Goal: Task Accomplishment & Management: Use online tool/utility

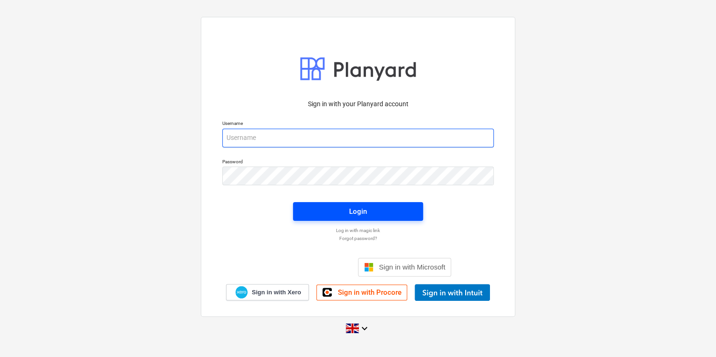
type input "[PERSON_NAME][EMAIL_ADDRESS][PERSON_NAME][DOMAIN_NAME]"
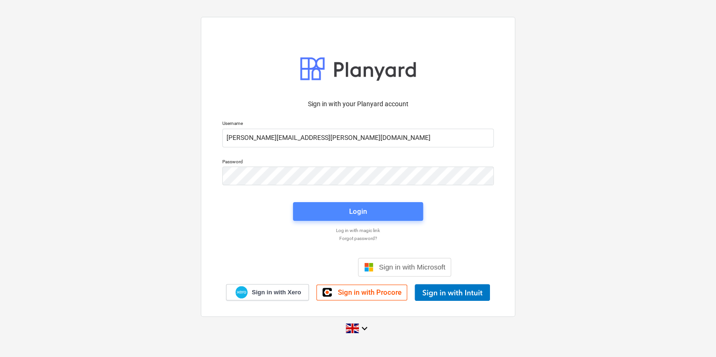
click at [312, 204] on button "Login" at bounding box center [358, 211] width 130 height 19
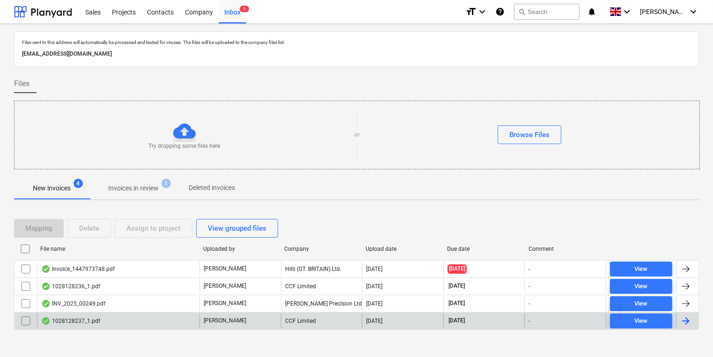
click at [86, 315] on div "1028128237_1.pdf" at bounding box center [118, 321] width 162 height 15
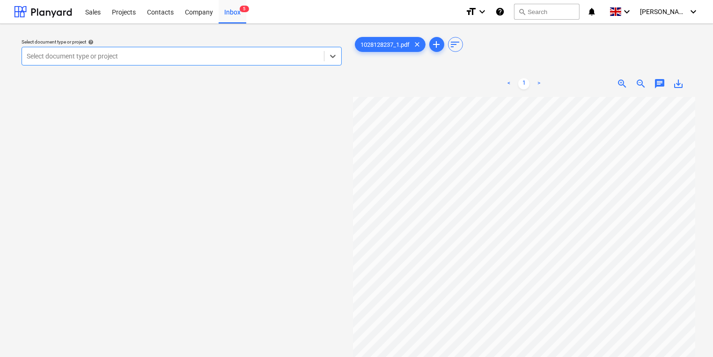
scroll to position [37, 0]
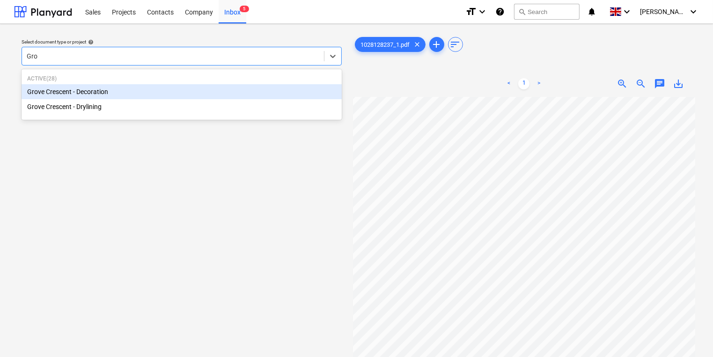
type input "Grov"
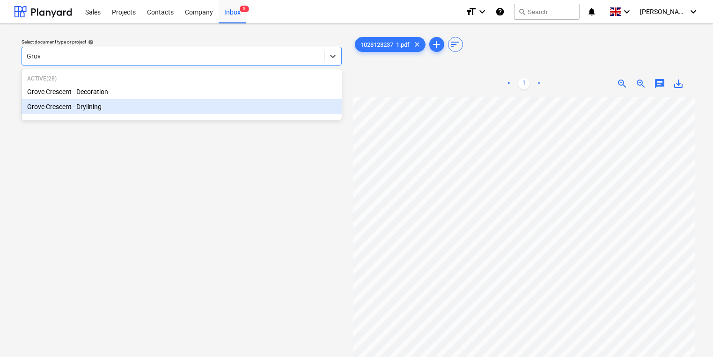
click at [290, 105] on div "Grove Crescent - Drylining" at bounding box center [182, 106] width 320 height 15
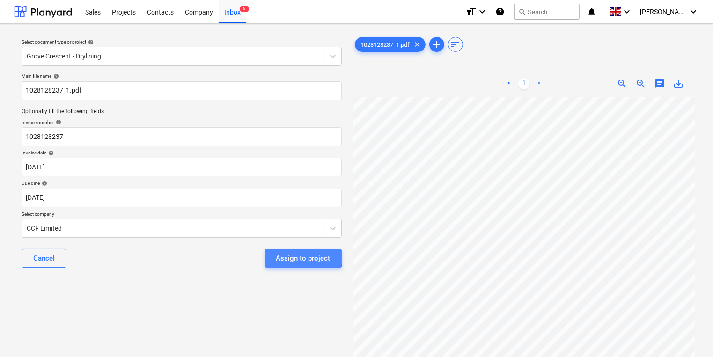
click at [278, 257] on div "Assign to project" at bounding box center [303, 258] width 54 height 12
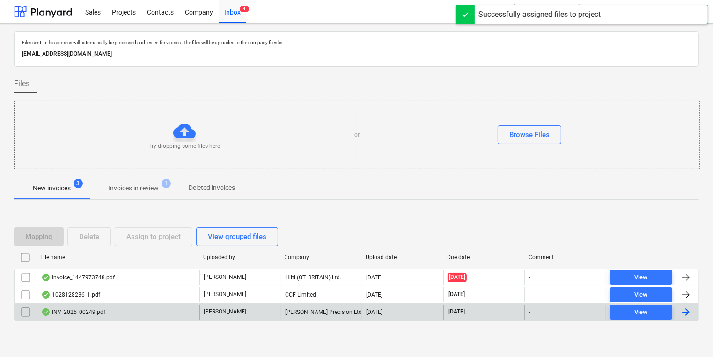
click at [155, 310] on div "INV_2025_00249.pdf" at bounding box center [118, 312] width 162 height 15
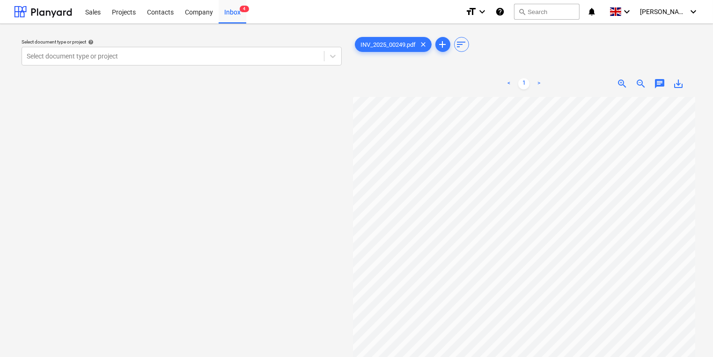
scroll to position [115, 0]
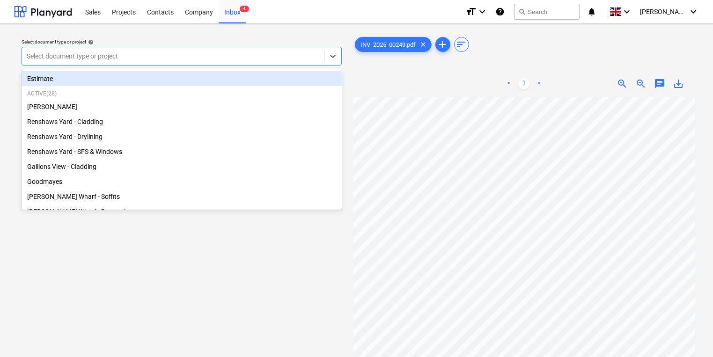
click at [186, 56] on div at bounding box center [173, 56] width 293 height 9
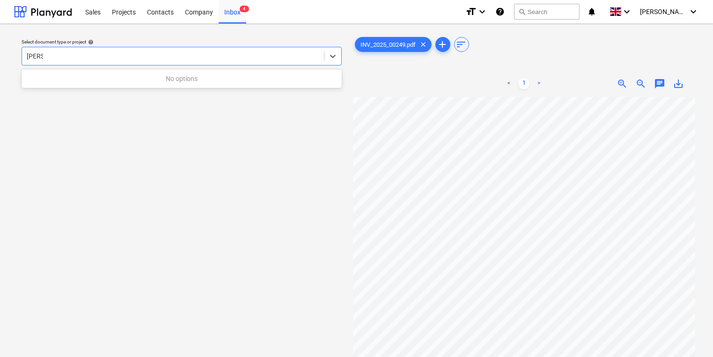
type input "Gall"
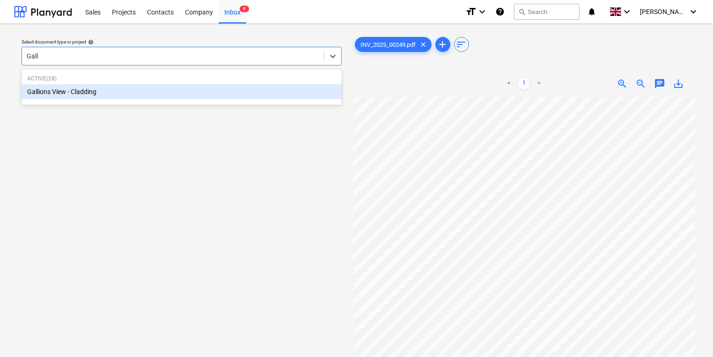
drag, startPoint x: 194, startPoint y: 90, endPoint x: 191, endPoint y: 96, distance: 6.3
click at [191, 96] on div "Gallions View - Cladding" at bounding box center [182, 91] width 320 height 15
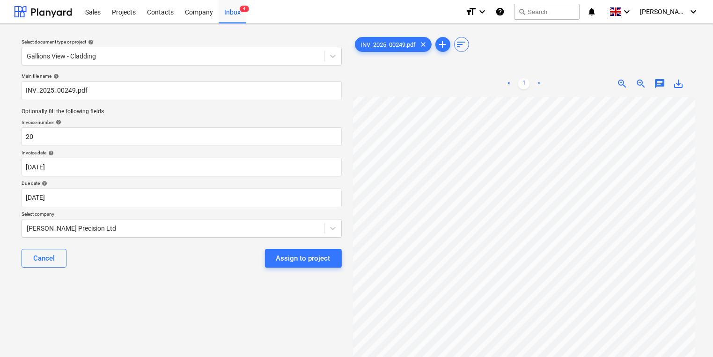
scroll to position [139, 0]
click at [205, 154] on div "Invoice date help" at bounding box center [182, 153] width 320 height 6
click at [200, 132] on input "20" at bounding box center [182, 136] width 320 height 19
type input "2"
type input "INV/2025/00249"
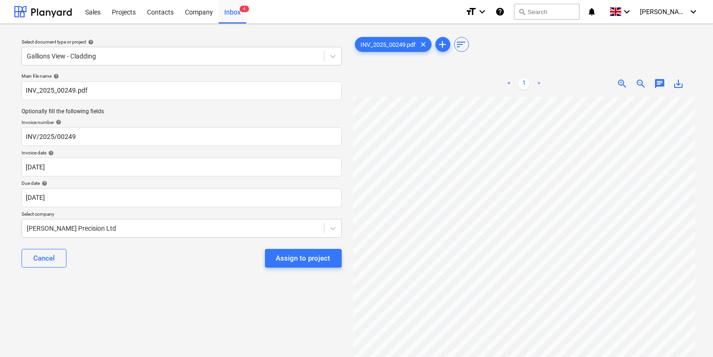
click at [249, 177] on div "Main file name help INV_2025_00249.pdf Optionally fill the following fields Inv…" at bounding box center [182, 174] width 328 height 210
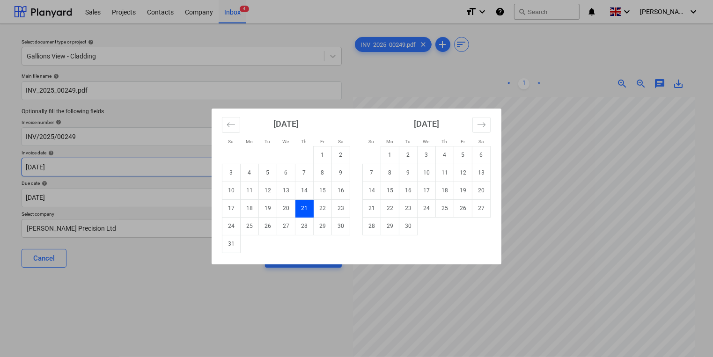
click at [253, 169] on body "Sales Projects Contacts Company Inbox 4 format_size keyboard_arrow_down help se…" at bounding box center [356, 178] width 713 height 357
click at [276, 228] on td "26" at bounding box center [268, 226] width 18 height 18
type input "[DATE]"
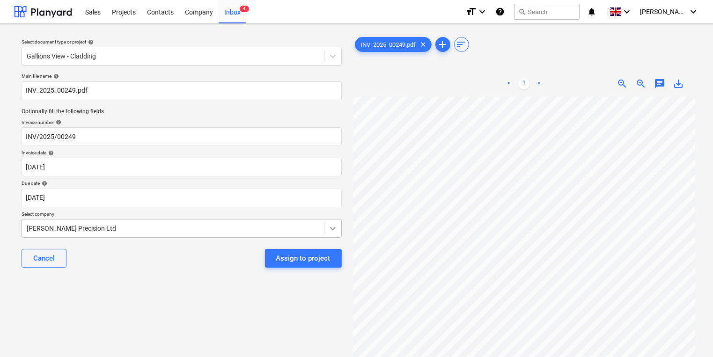
scroll to position [0, 0]
click at [325, 265] on button "Assign to project" at bounding box center [303, 258] width 77 height 19
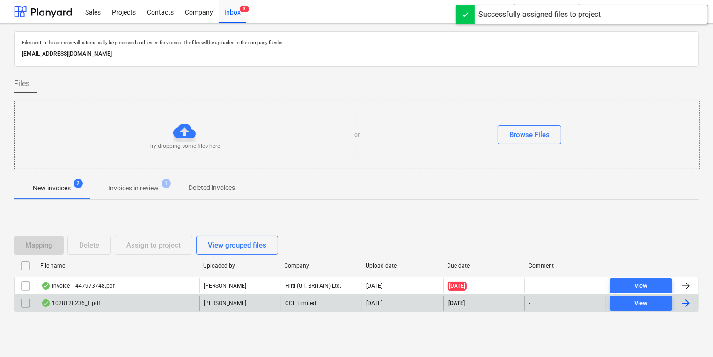
click at [170, 303] on div "1028128236_1.pdf" at bounding box center [118, 303] width 162 height 15
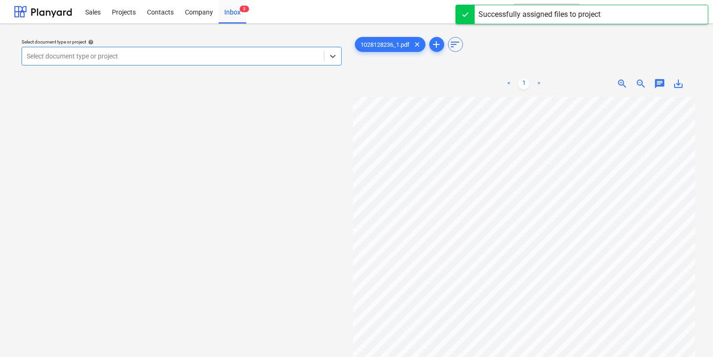
click at [215, 60] on div at bounding box center [173, 56] width 293 height 9
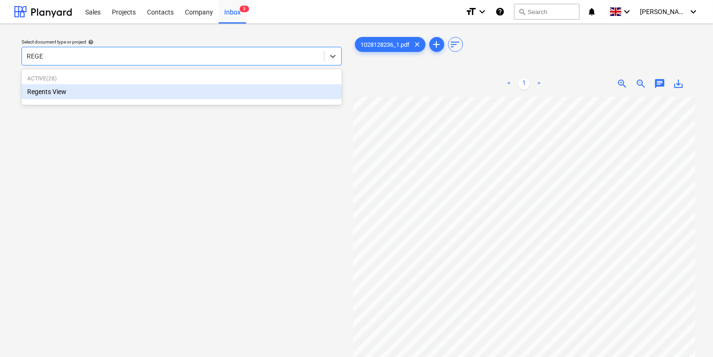
type input "REGEN"
click at [216, 98] on div "Regents View" at bounding box center [182, 91] width 320 height 15
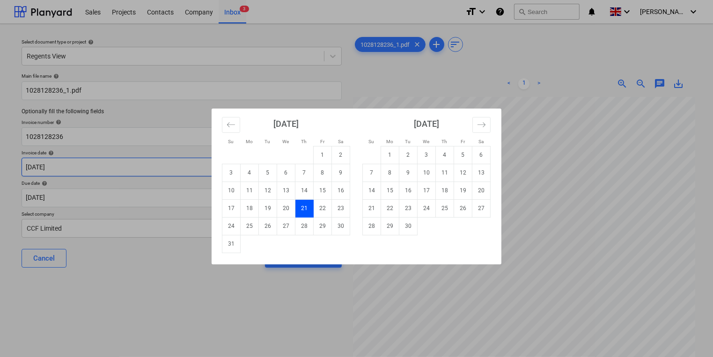
click at [170, 167] on body "Sales Projects Contacts Company Inbox 3 format_size keyboard_arrow_down help se…" at bounding box center [356, 178] width 713 height 357
click at [170, 167] on div "Su Mo Tu We Th Fr Sa Su Mo Tu We Th Fr Sa [DATE] 1 2 3 4 5 6 7 8 9 10 11 12 13 …" at bounding box center [356, 178] width 713 height 357
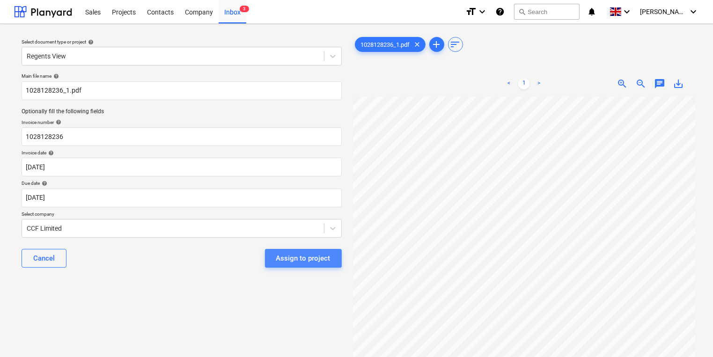
click at [298, 253] on div "Assign to project" at bounding box center [303, 258] width 54 height 12
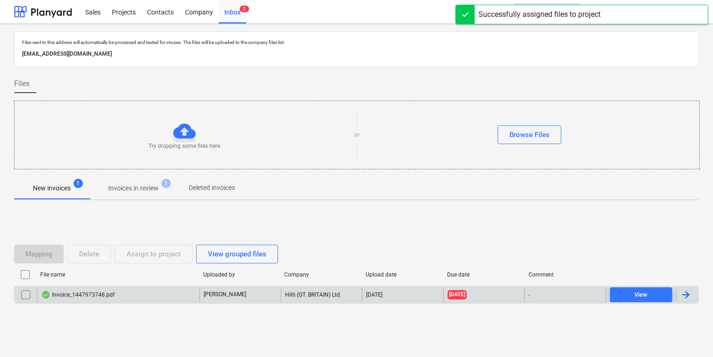
click at [203, 291] on div "[PERSON_NAME]" at bounding box center [239, 294] width 81 height 15
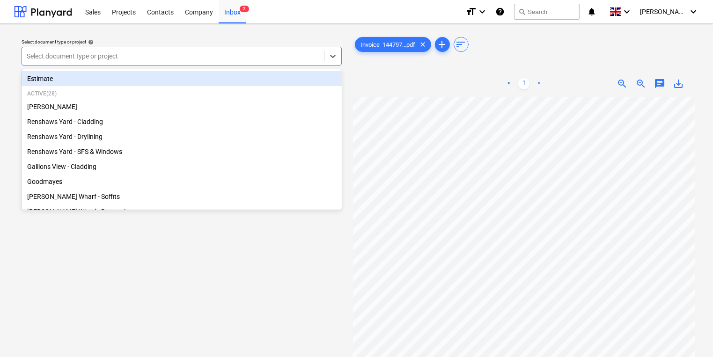
click at [158, 57] on div at bounding box center [173, 56] width 293 height 9
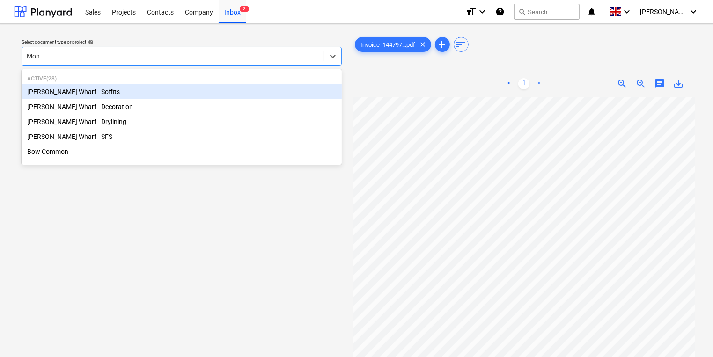
type input "Mont"
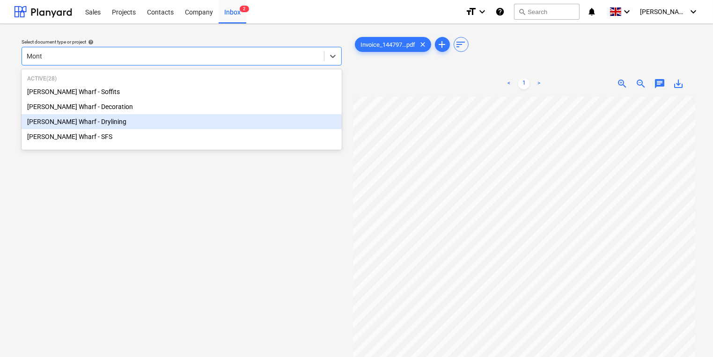
click at [146, 122] on div "[PERSON_NAME] Wharf - Drylining" at bounding box center [182, 121] width 320 height 15
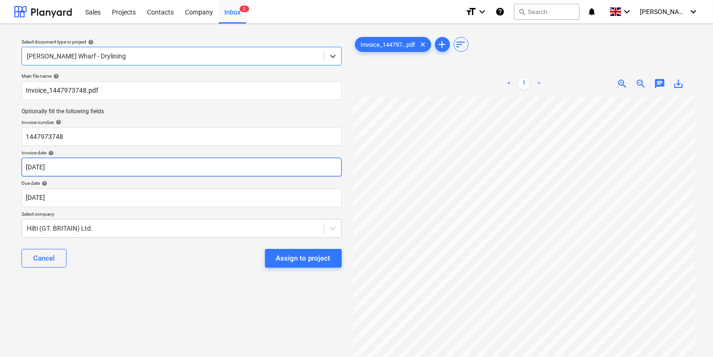
scroll to position [168, 0]
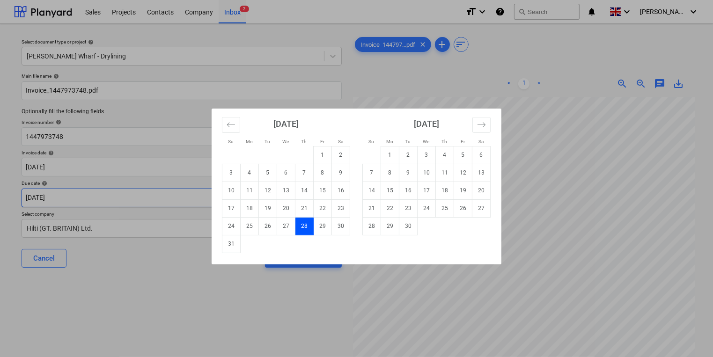
click at [160, 196] on body "Sales Projects Contacts Company Inbox 2 format_size keyboard_arrow_down help se…" at bounding box center [356, 178] width 713 height 357
click at [345, 225] on td "30" at bounding box center [341, 226] width 18 height 18
type input "[DATE]"
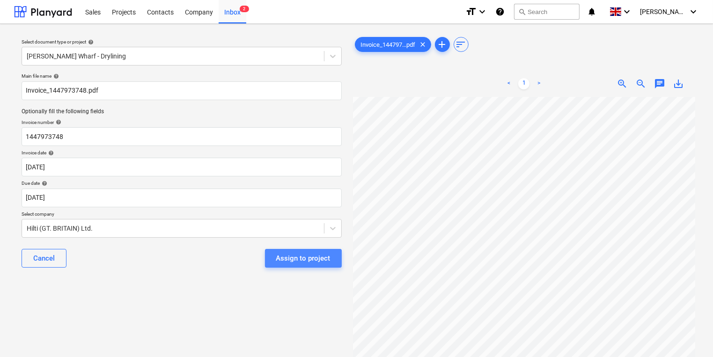
click at [318, 259] on div "Assign to project" at bounding box center [303, 258] width 54 height 12
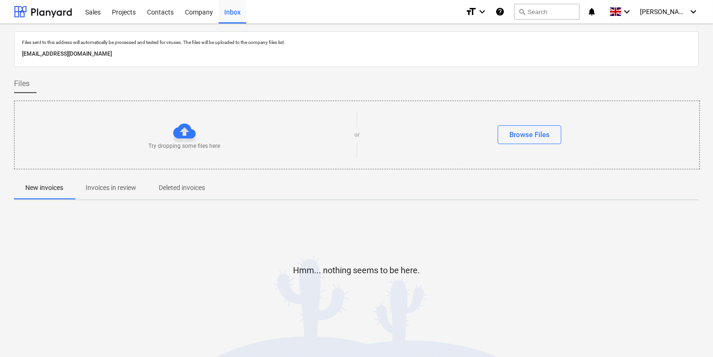
click at [118, 196] on button "Invoices in review" at bounding box center [110, 188] width 73 height 22
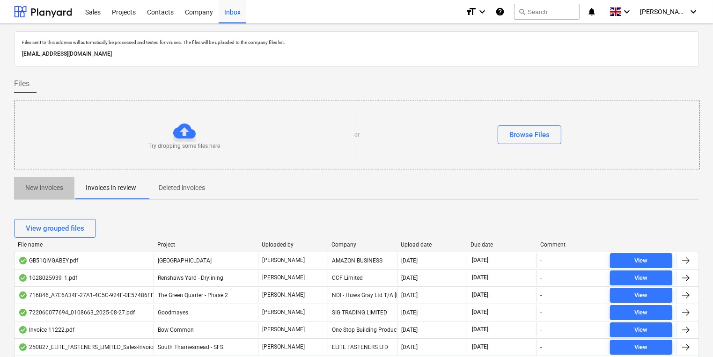
click at [52, 177] on button "New invoices" at bounding box center [44, 188] width 60 height 22
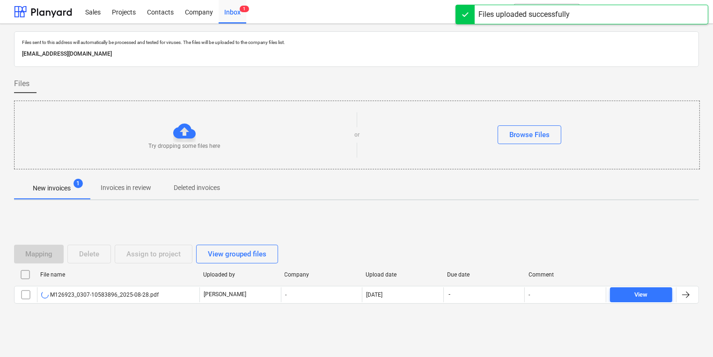
click at [119, 75] on div "Files" at bounding box center [356, 83] width 685 height 19
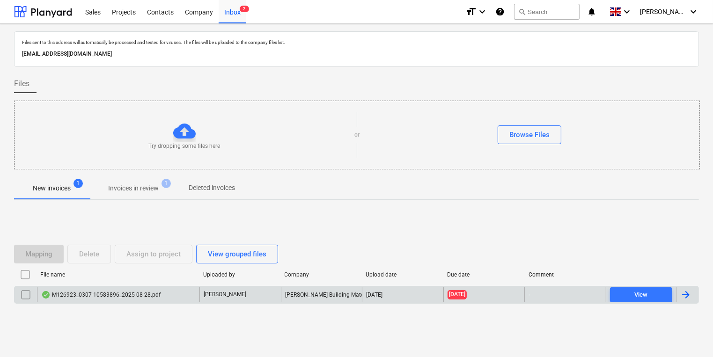
click at [148, 292] on div "M126923_0307-10583896_2025-08-28.pdf" at bounding box center [100, 294] width 119 height 7
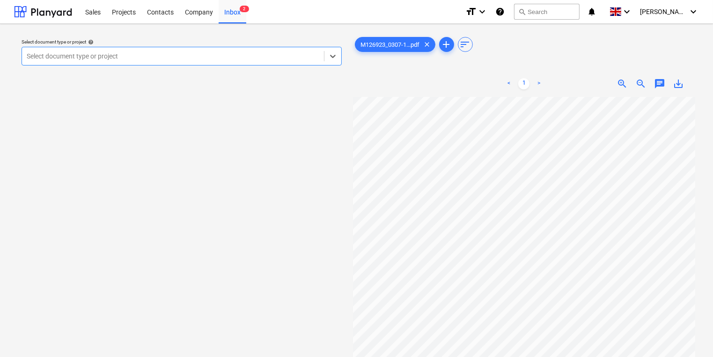
click at [255, 61] on div at bounding box center [173, 56] width 293 height 9
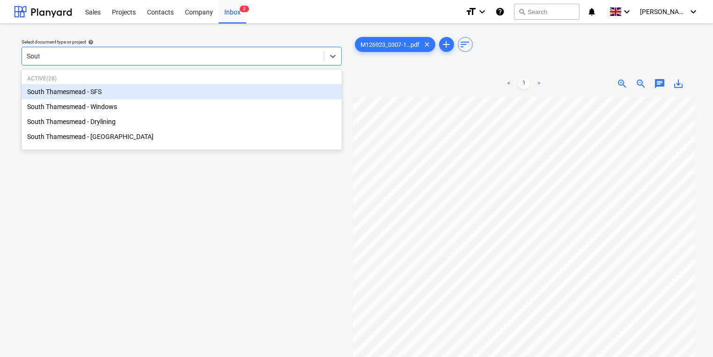
type input "South"
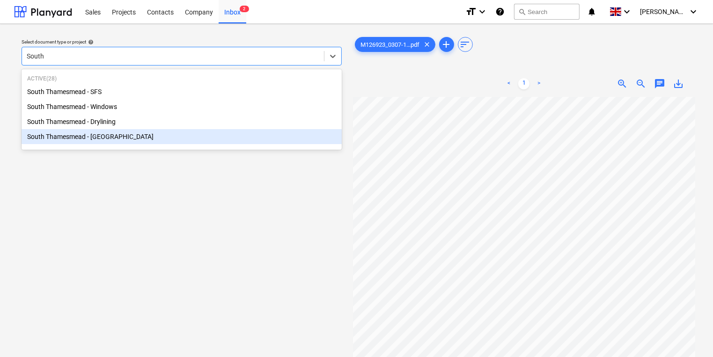
click at [223, 135] on div "South Thamesmead - [GEOGRAPHIC_DATA]" at bounding box center [182, 136] width 320 height 15
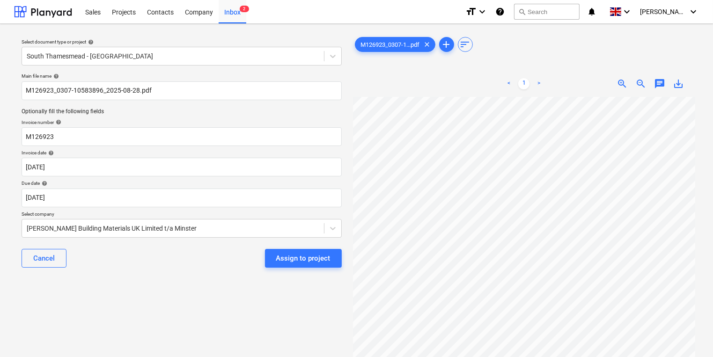
click at [124, 126] on p "Invoice number help" at bounding box center [182, 123] width 320 height 8
click at [122, 135] on input "M126923" at bounding box center [182, 136] width 320 height 19
type input "M"
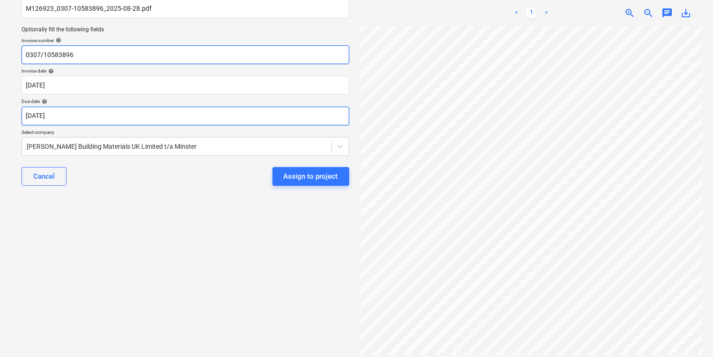
type input "0307/10583896"
click at [190, 115] on body "Sales Projects Contacts Company Inbox 2 format_size keyboard_arrow_down help se…" at bounding box center [356, 96] width 713 height 357
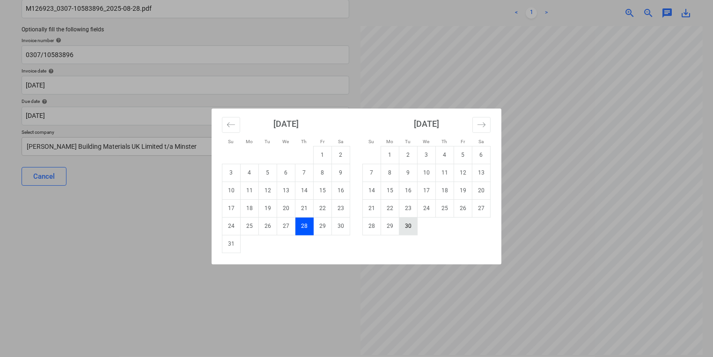
click at [412, 222] on td "30" at bounding box center [408, 226] width 18 height 18
type input "[DATE]"
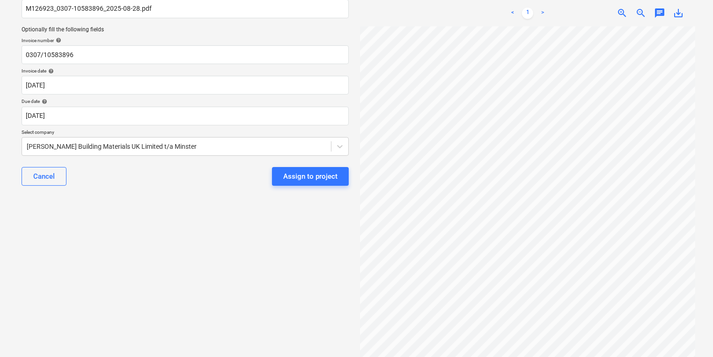
scroll to position [0, 0]
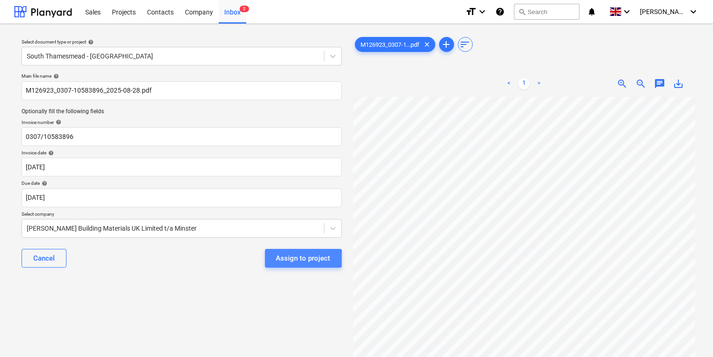
click at [294, 260] on div "Assign to project" at bounding box center [303, 258] width 54 height 12
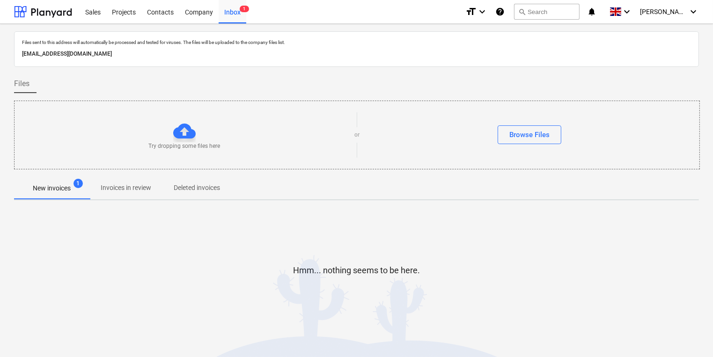
click at [74, 180] on span "New invoices 1" at bounding box center [51, 188] width 75 height 17
